Goal: Find specific page/section: Find specific page/section

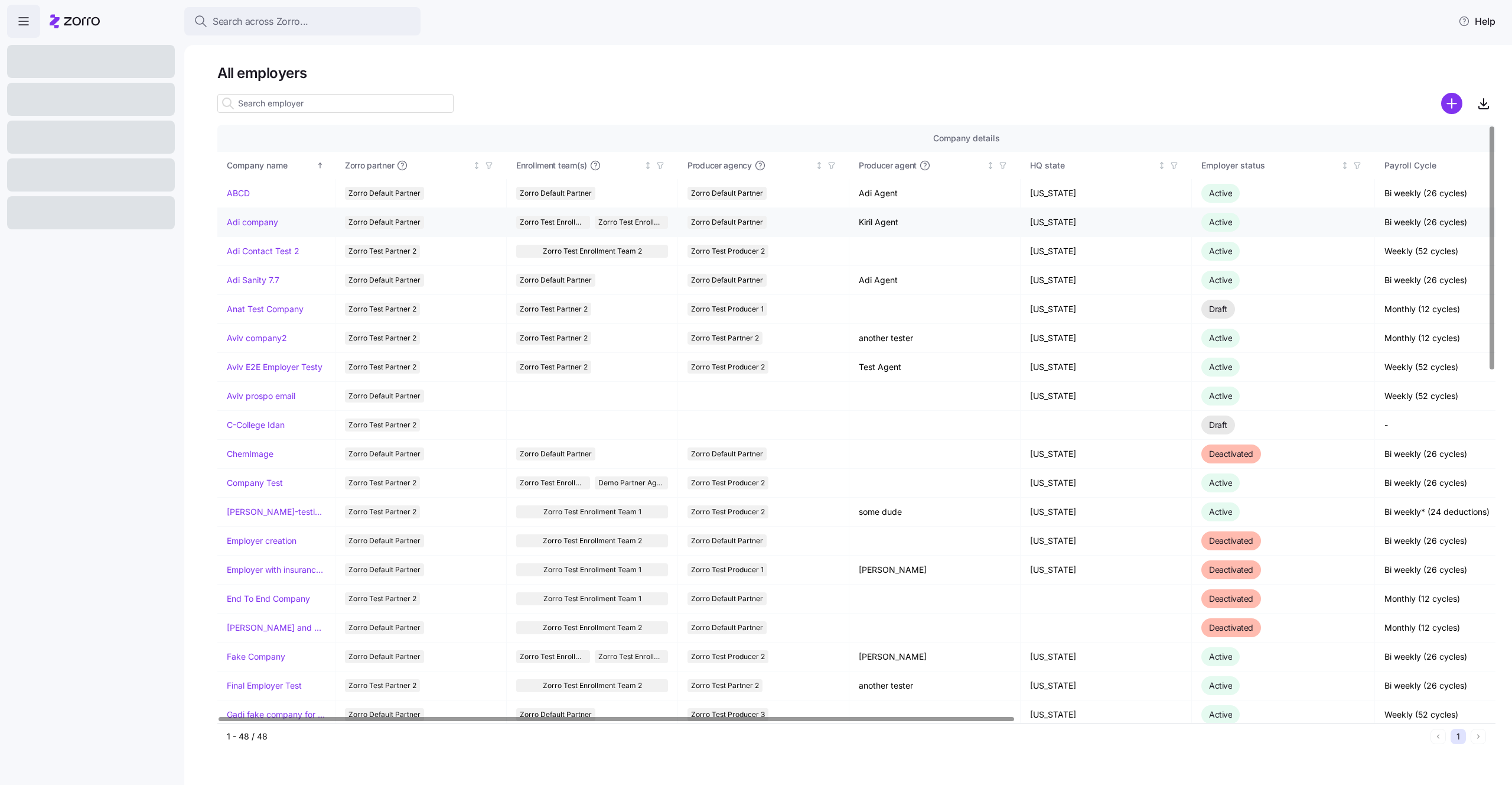
click at [254, 226] on link "Adi company" at bounding box center [252, 222] width 51 height 12
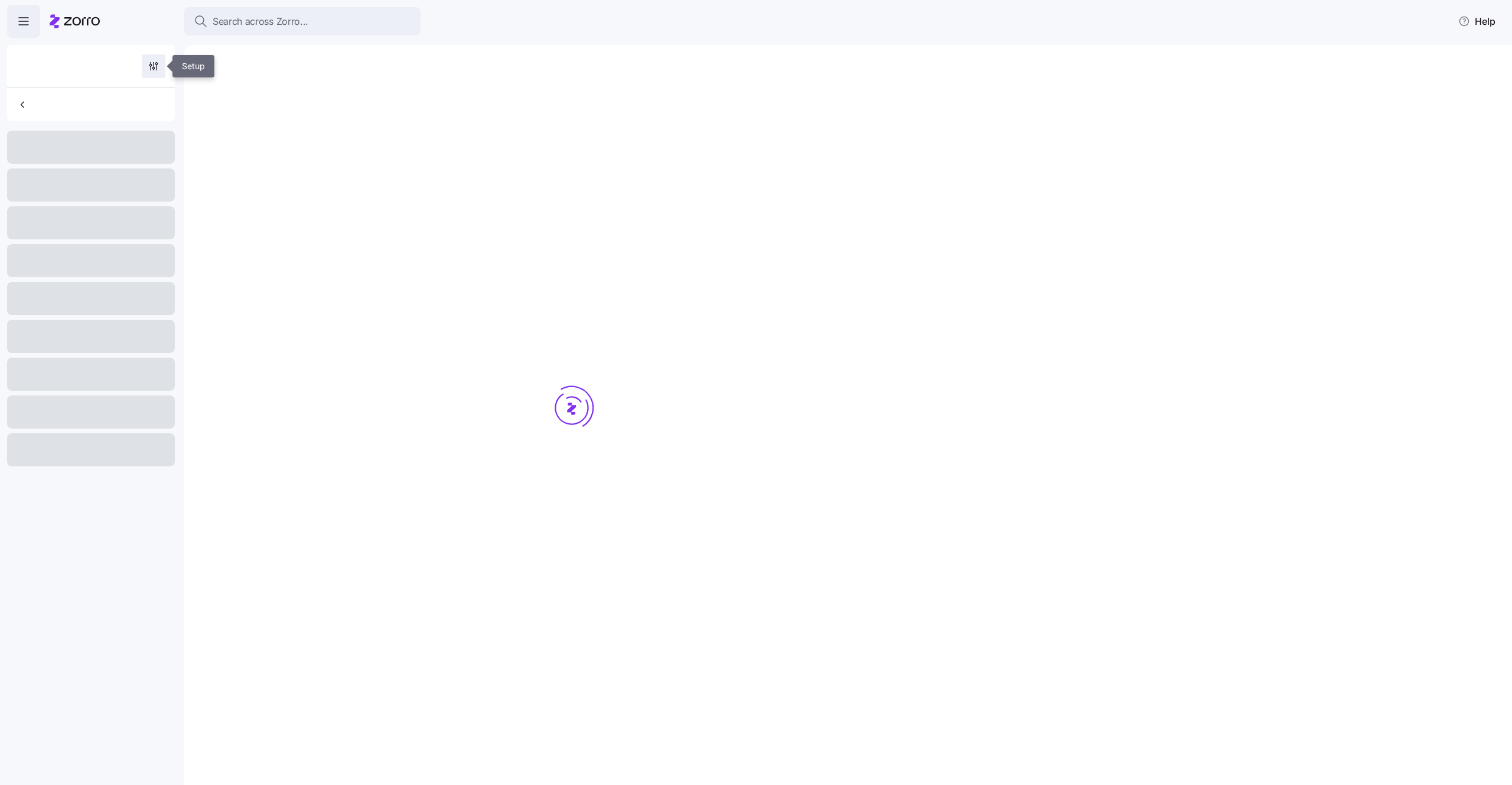
click at [153, 70] on icon "button" at bounding box center [154, 66] width 12 height 12
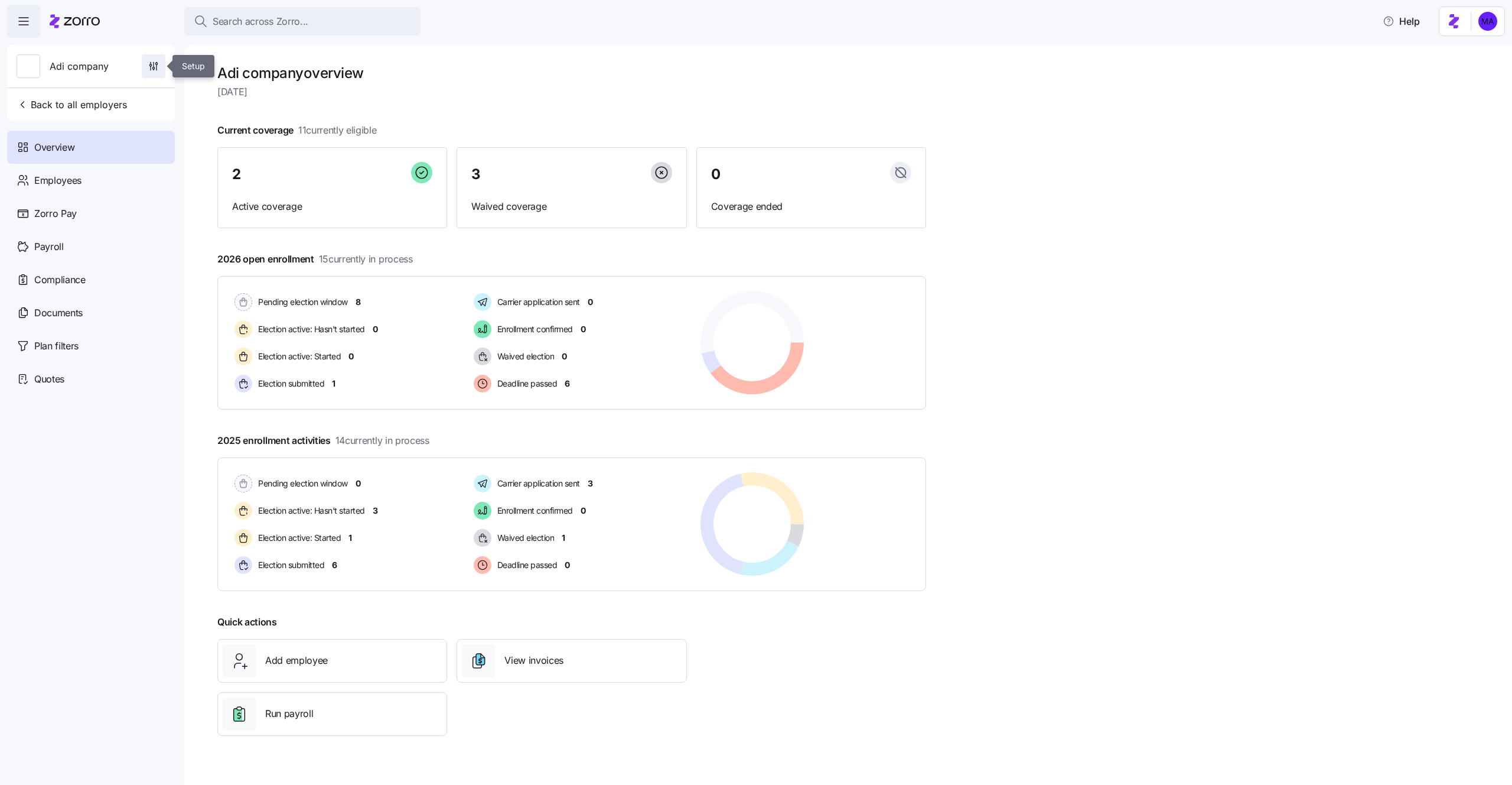
click at [155, 62] on icon "button" at bounding box center [154, 66] width 12 height 12
